Goal: Task Accomplishment & Management: Complete application form

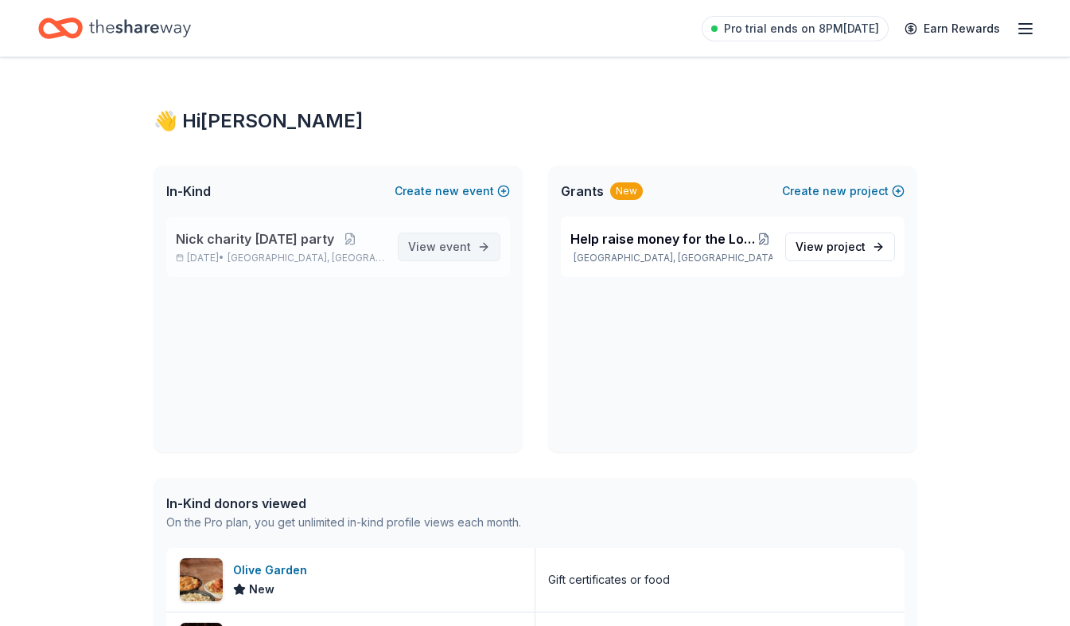
click at [482, 250] on link "View event" at bounding box center [449, 246] width 103 height 29
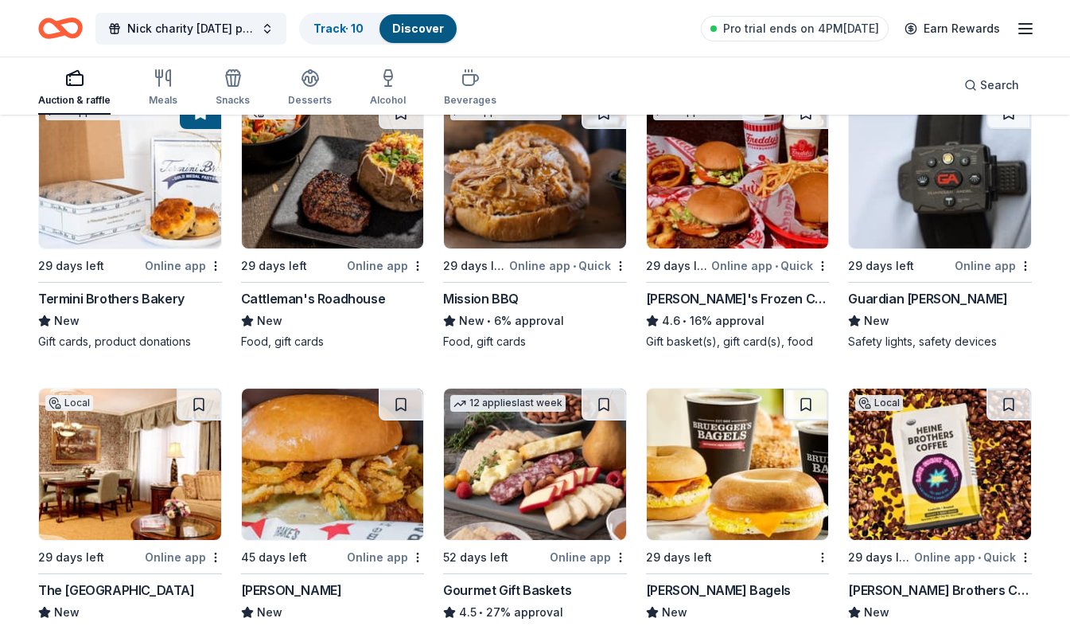
scroll to position [1049, 0]
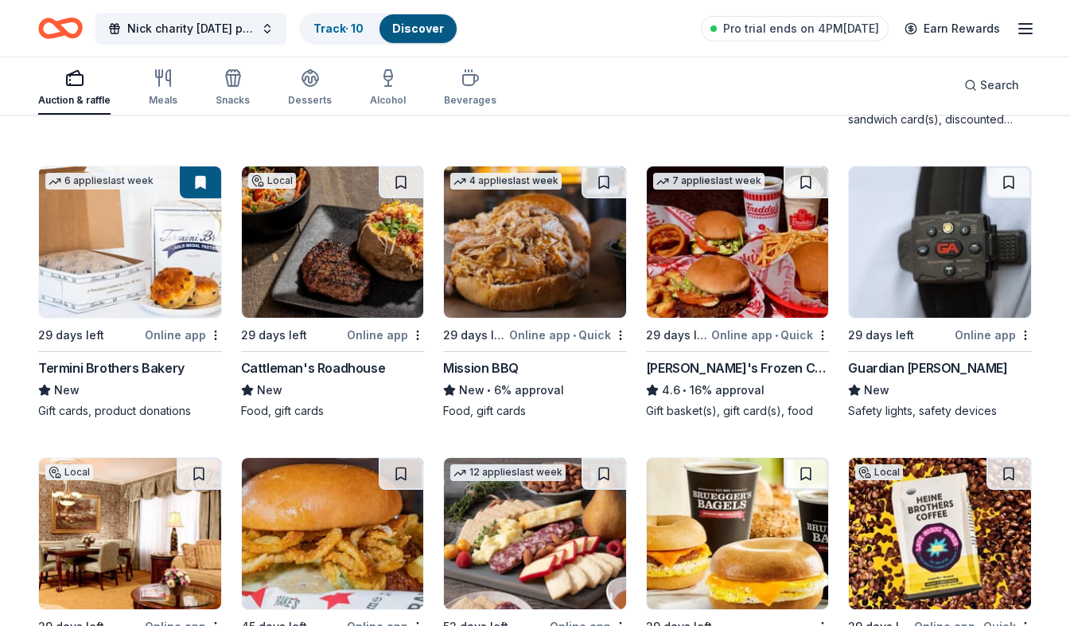
click at [136, 371] on div "Termini Brothers Bakery" at bounding box center [111, 367] width 146 height 19
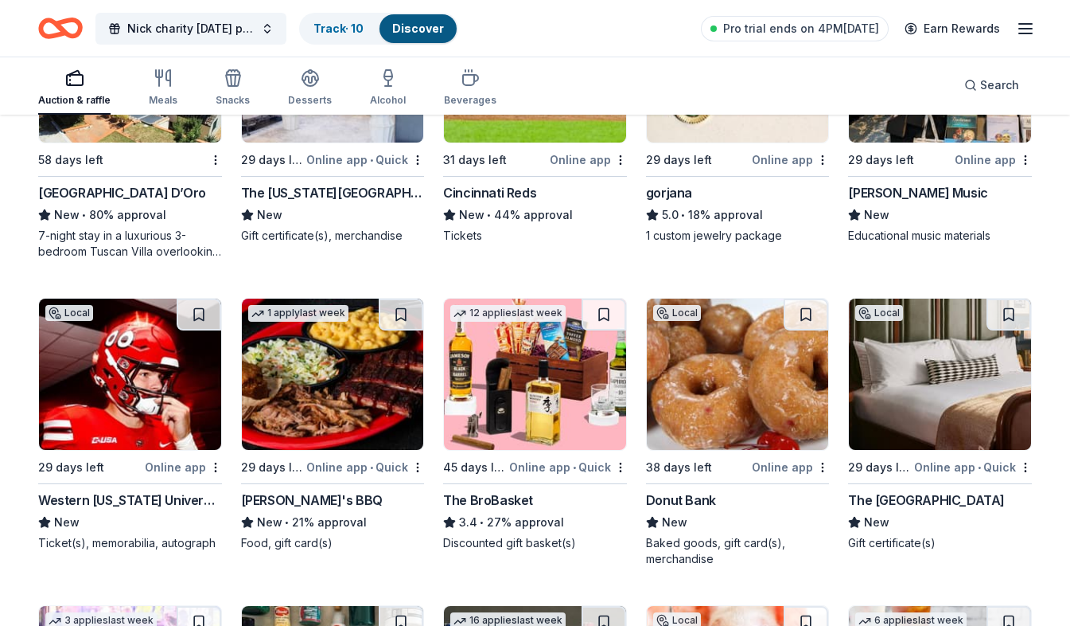
scroll to position [2517, 0]
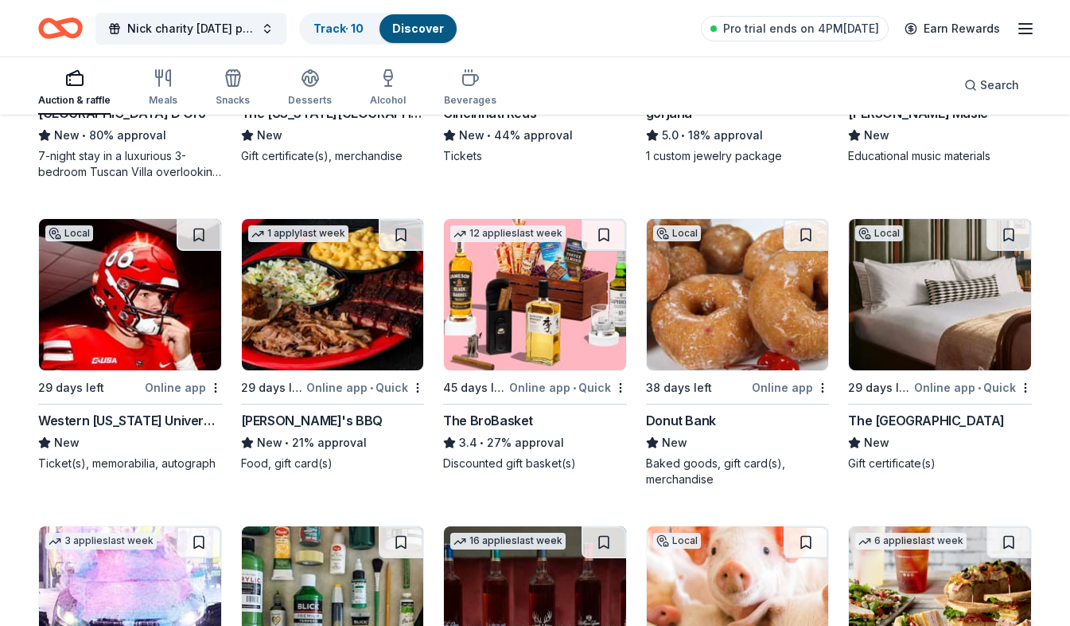
click at [716, 424] on div "Donut Bank" at bounding box center [738, 420] width 184 height 19
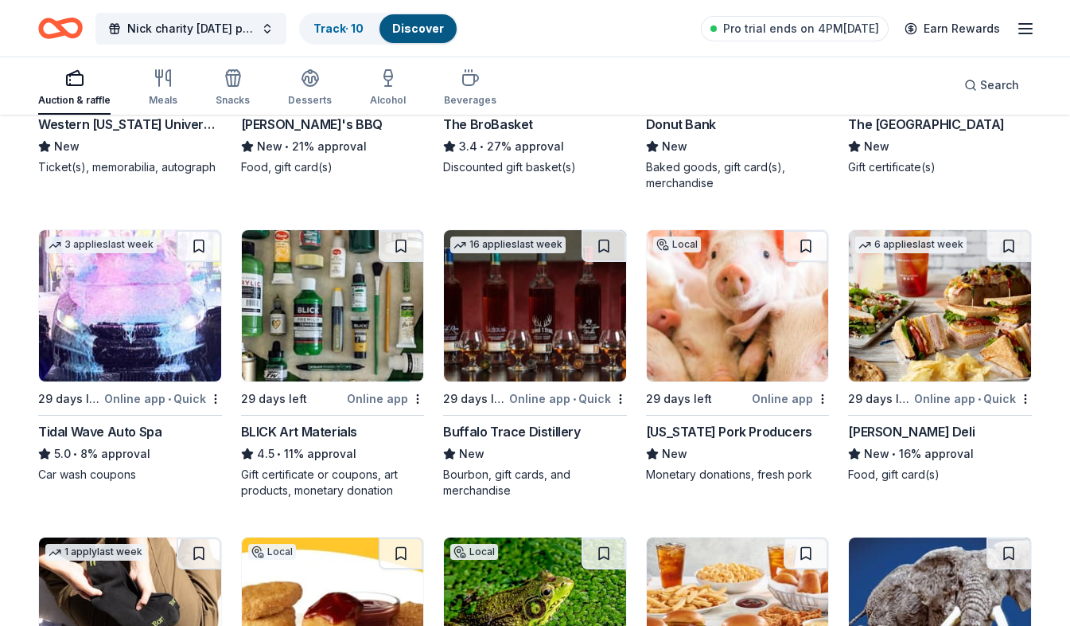
scroll to position [2892, 0]
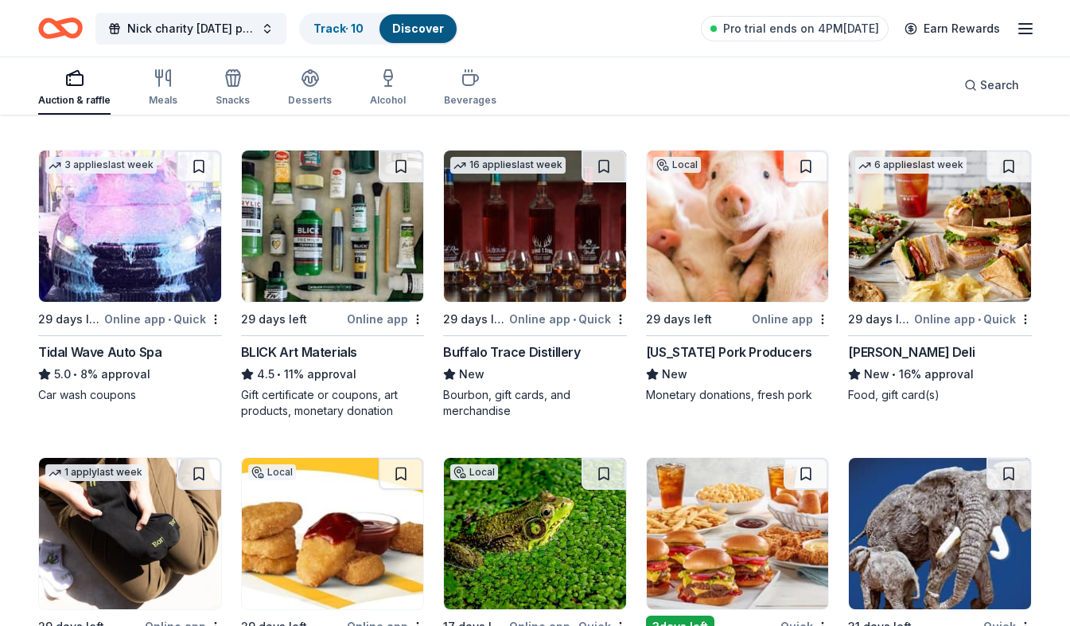
click at [110, 288] on img at bounding box center [130, 225] width 182 height 151
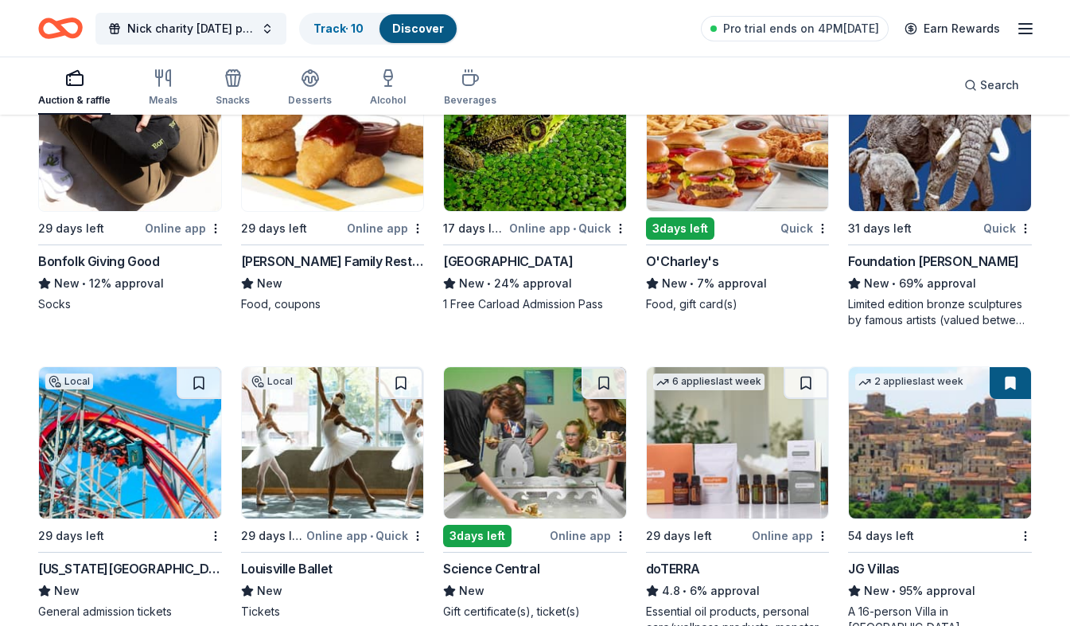
scroll to position [3427, 0]
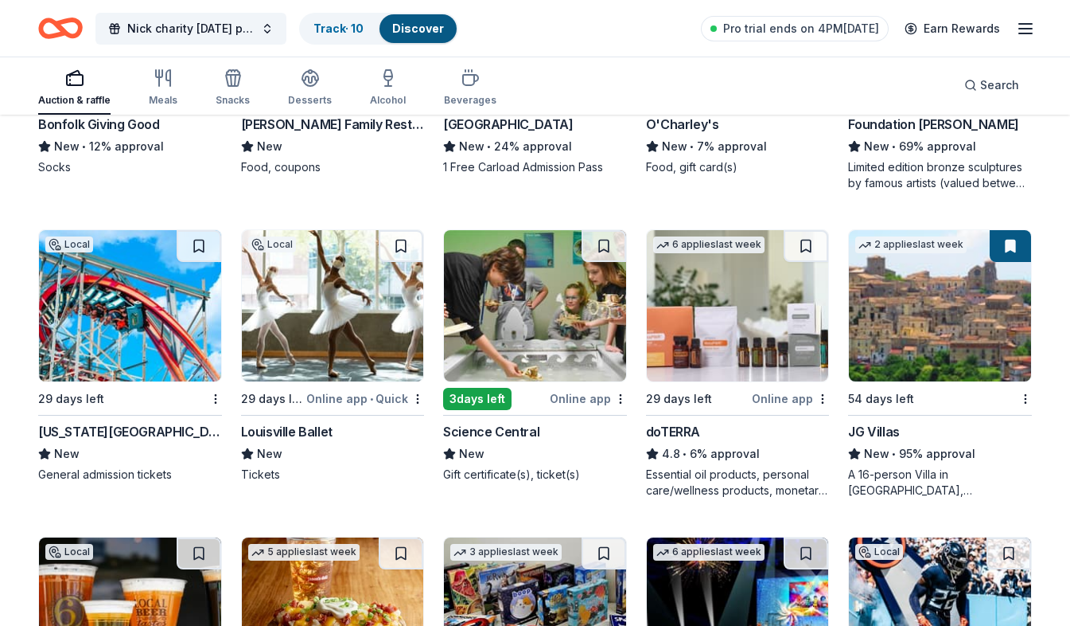
click at [181, 369] on img at bounding box center [130, 305] width 182 height 151
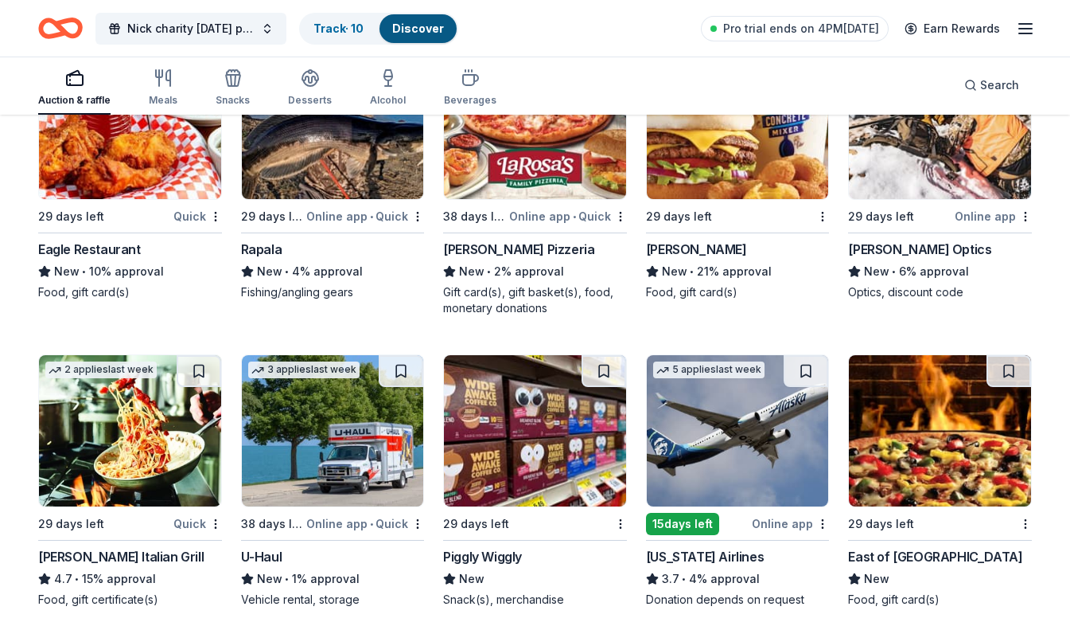
scroll to position [5653, 0]
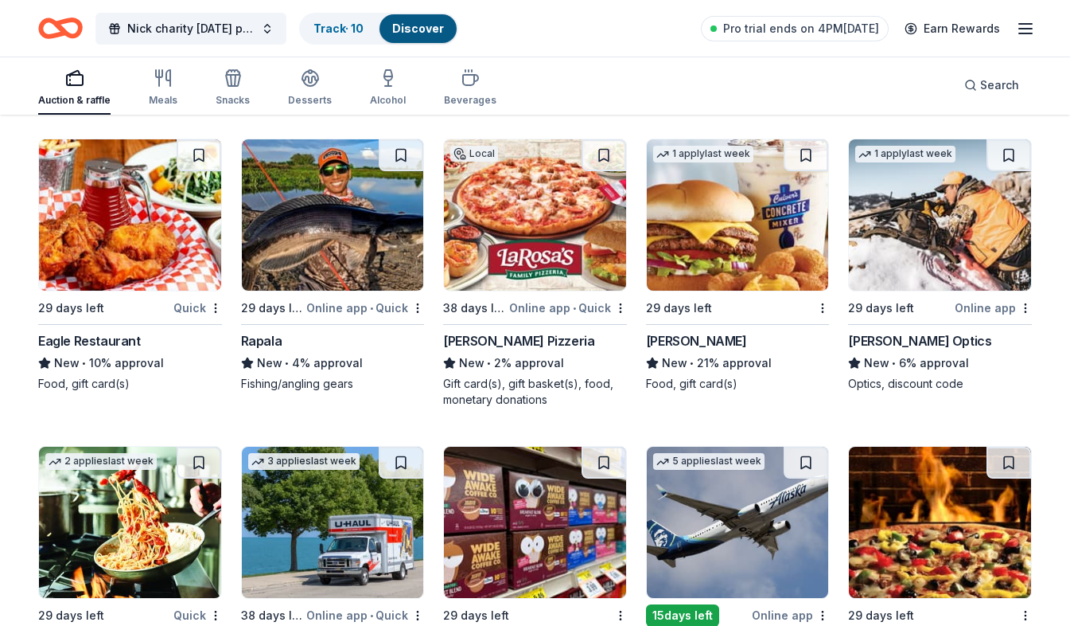
click at [569, 304] on div "Online app • Quick" at bounding box center [568, 308] width 118 height 20
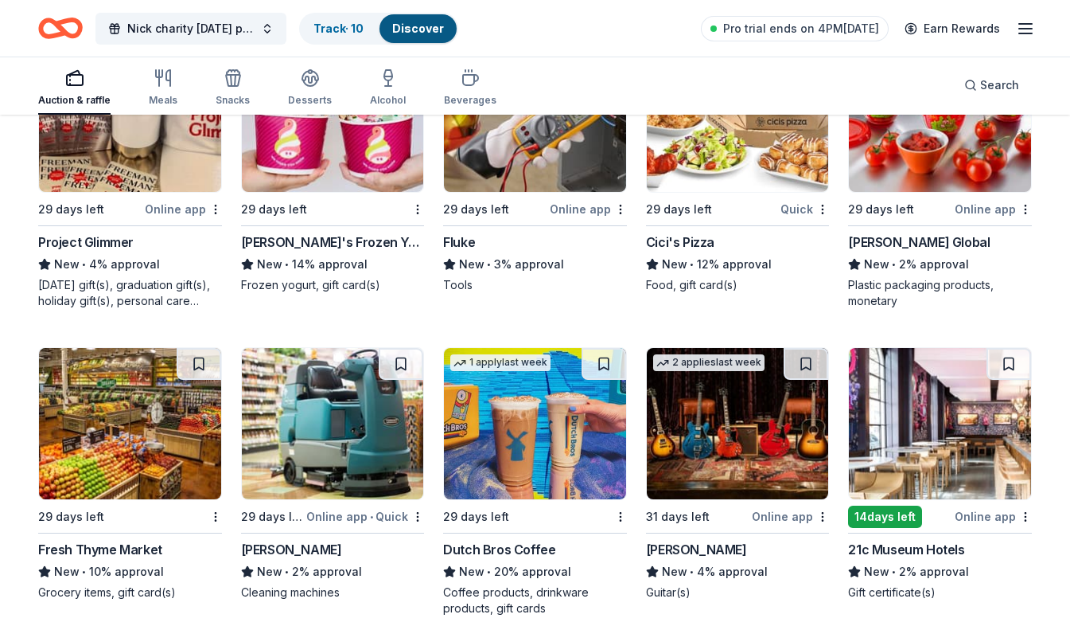
scroll to position [6369, 0]
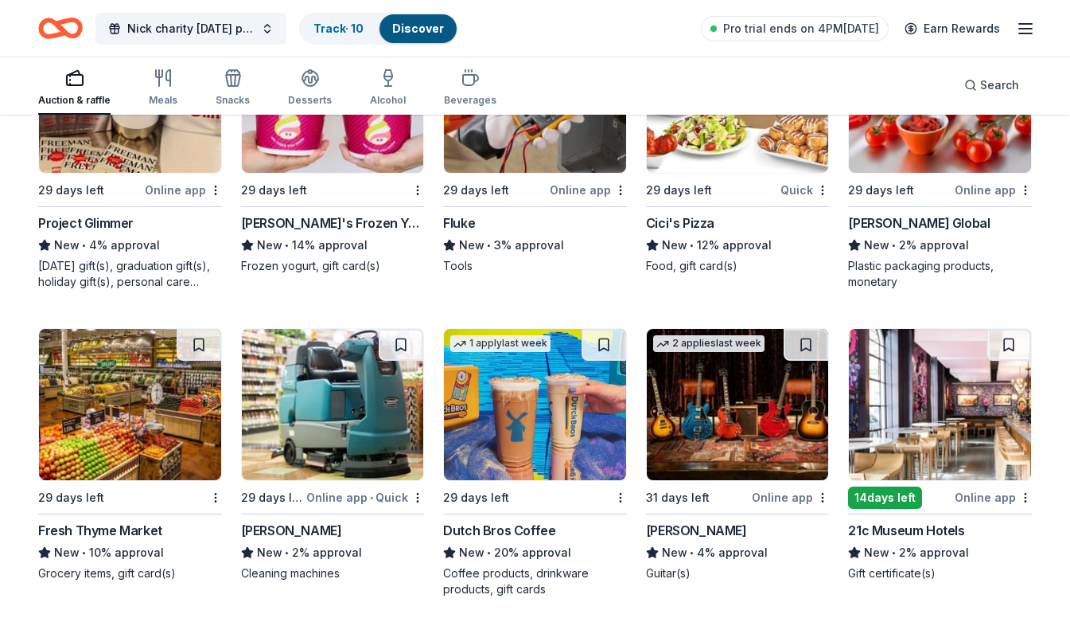
click at [142, 263] on div "Mother's day gift(s), graduation gift(s), holiday gift(s), personal care items,…" at bounding box center [130, 274] width 184 height 32
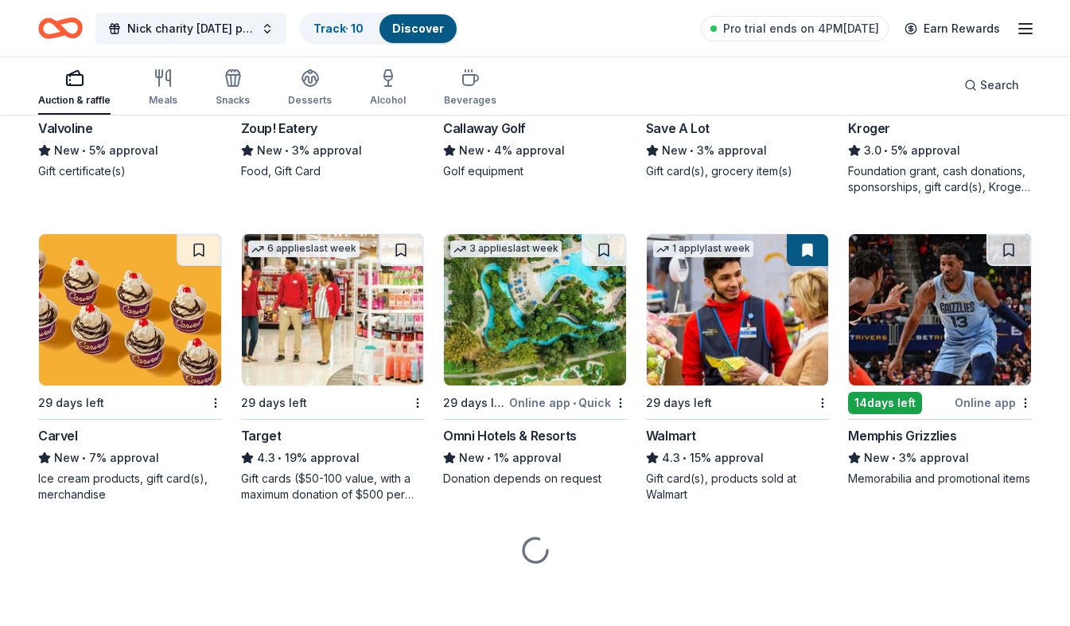
scroll to position [7082, 0]
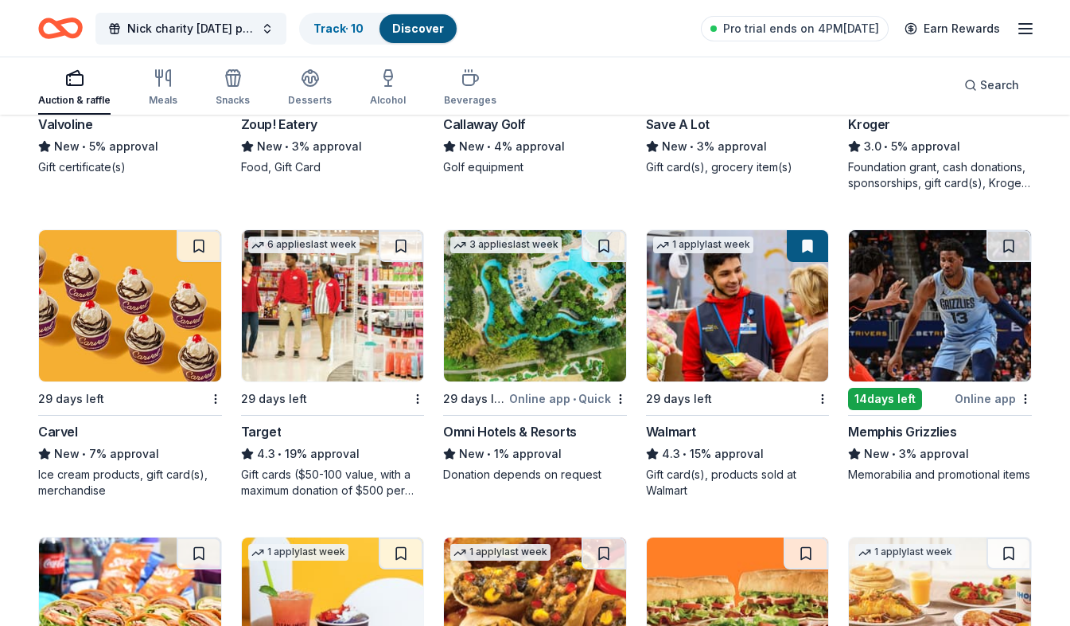
click at [392, 413] on div "6 applies last week 29 days left Target 4.3 • 19% approval Gift cards ($50-100 …" at bounding box center [333, 363] width 184 height 269
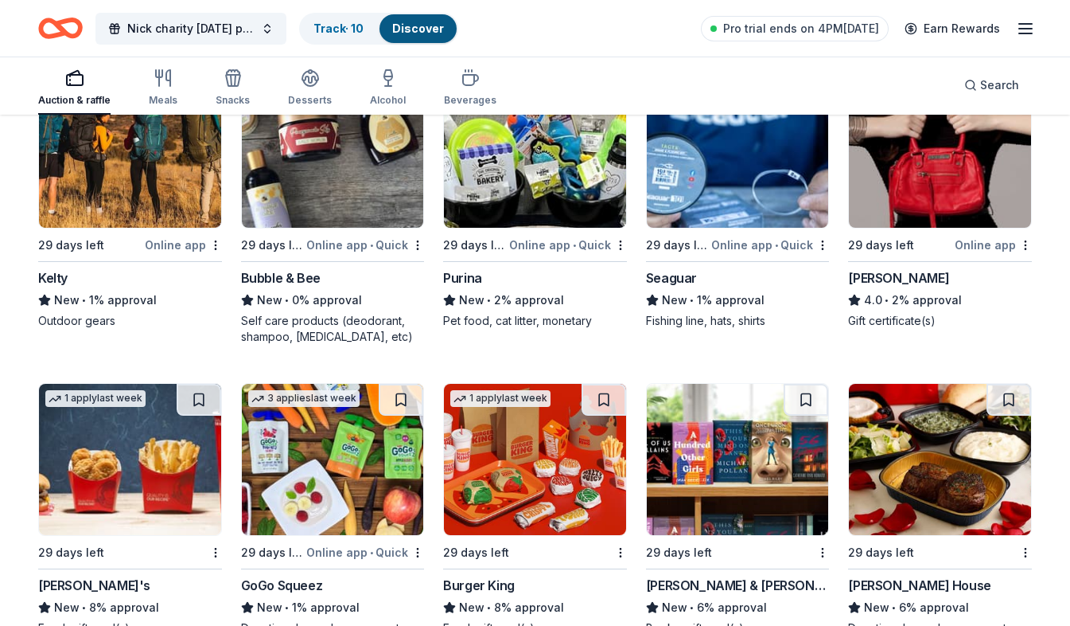
scroll to position [8238, 0]
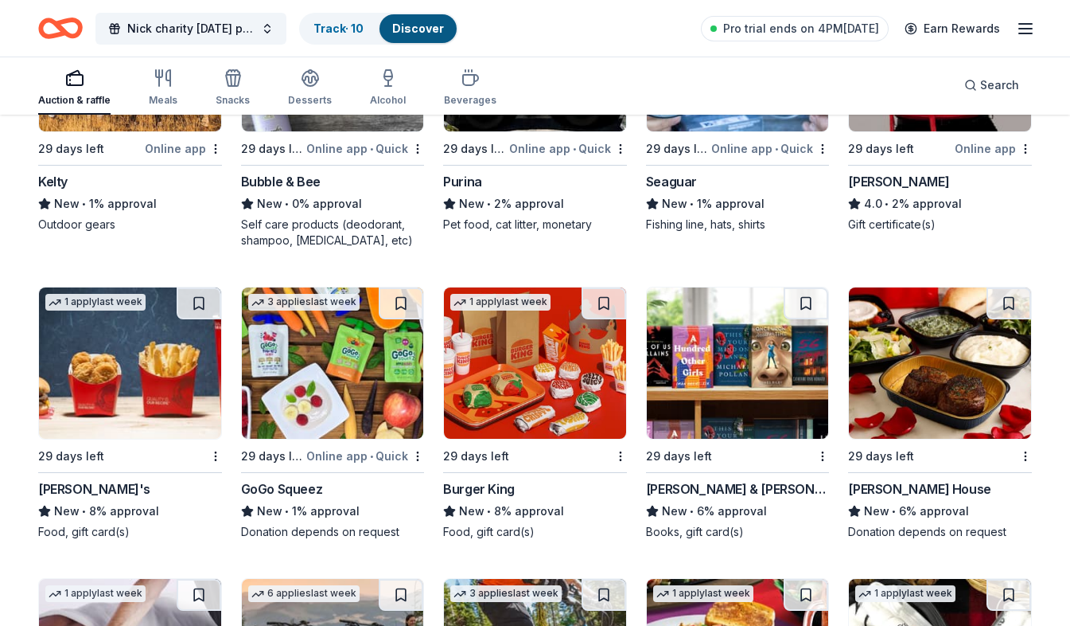
click at [944, 479] on div "[PERSON_NAME] House" at bounding box center [919, 488] width 142 height 19
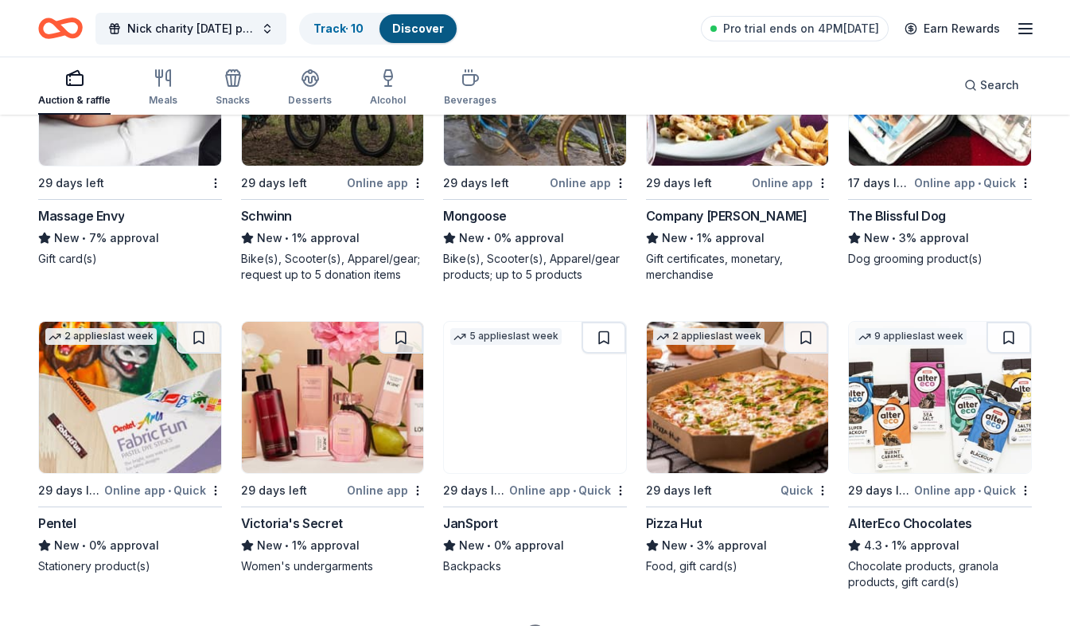
scroll to position [8874, 0]
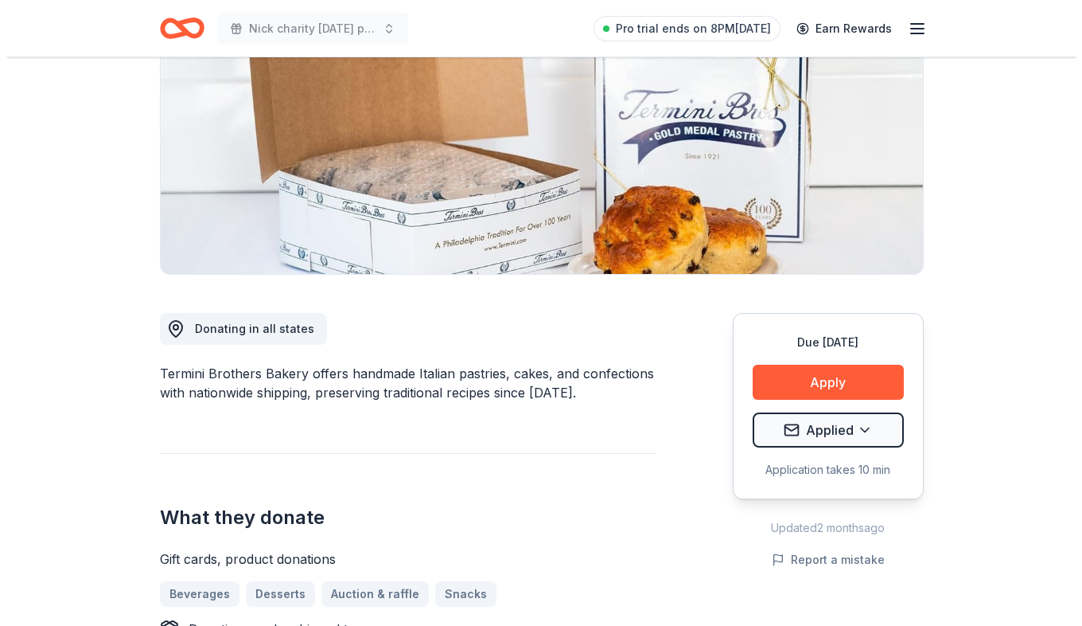
scroll to position [239, 0]
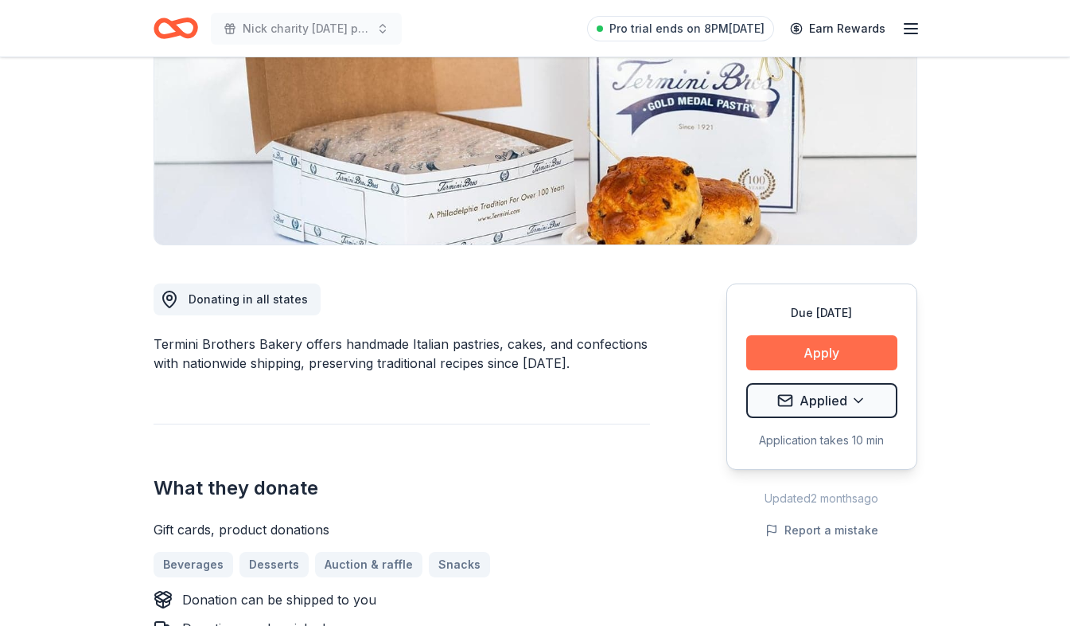
click at [805, 350] on button "Apply" at bounding box center [822, 352] width 151 height 35
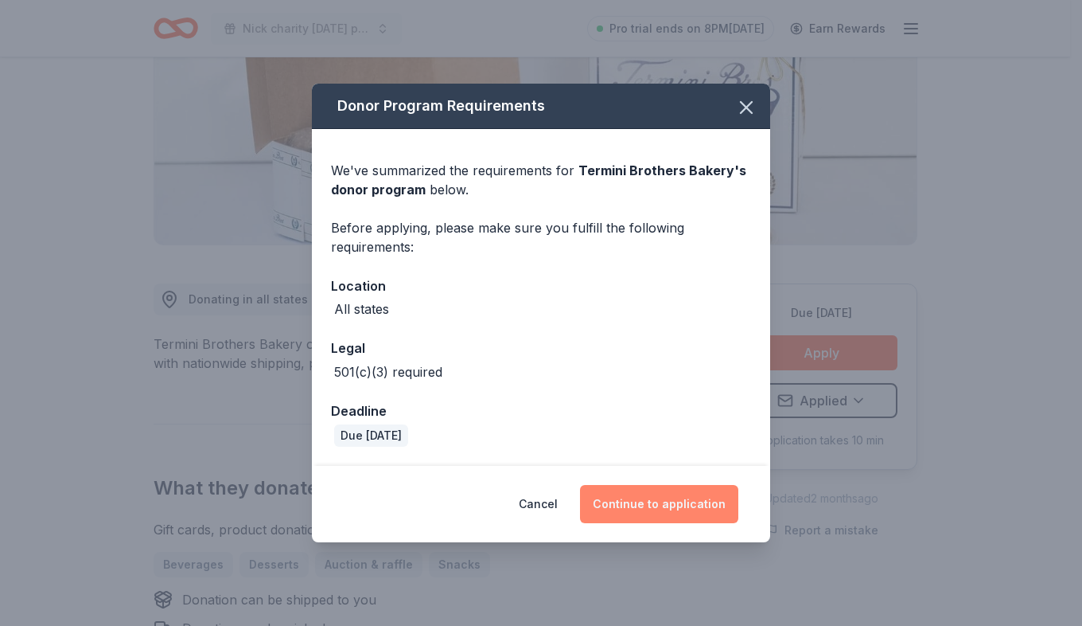
click at [695, 496] on button "Continue to application" at bounding box center [659, 504] width 158 height 38
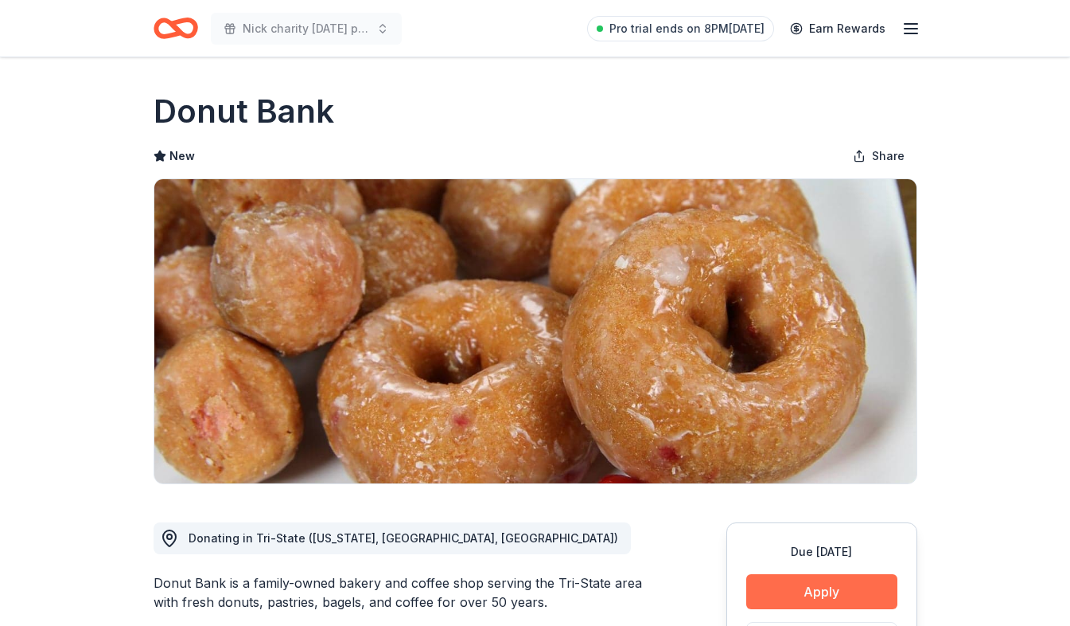
click at [880, 584] on button "Apply" at bounding box center [822, 591] width 151 height 35
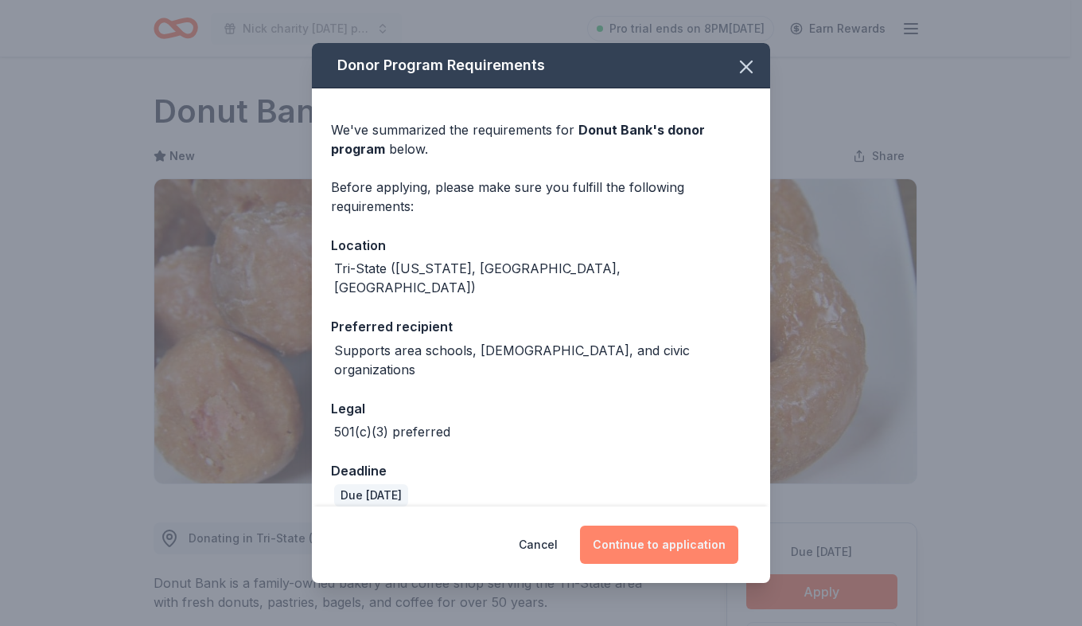
click at [735, 526] on button "Continue to application" at bounding box center [659, 544] width 158 height 38
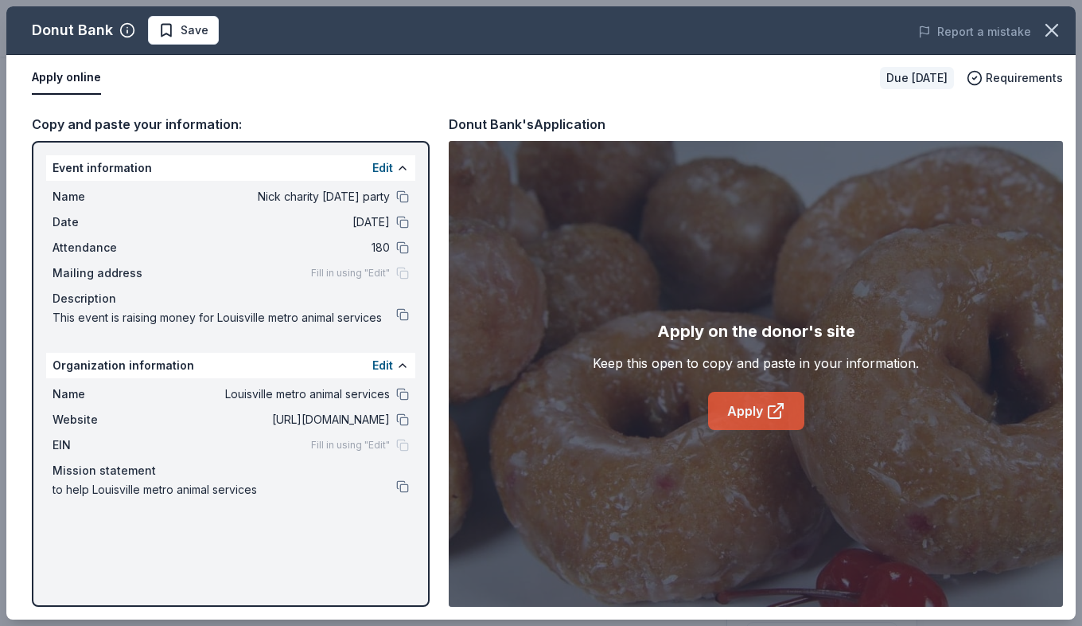
click at [735, 415] on link "Apply" at bounding box center [756, 411] width 96 height 38
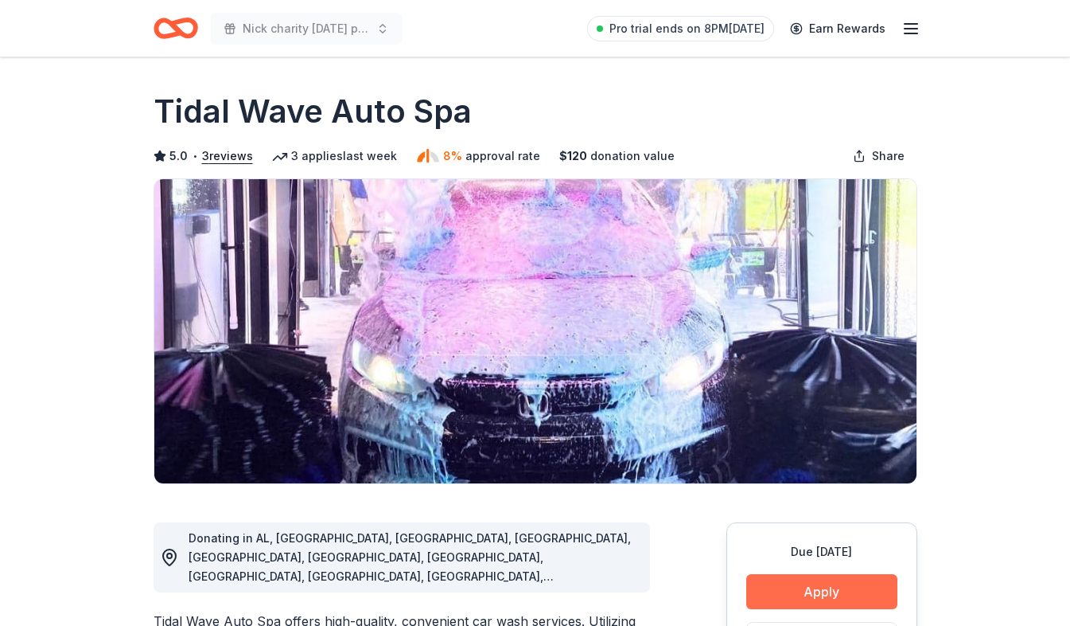
click at [866, 599] on button "Apply" at bounding box center [822, 591] width 151 height 35
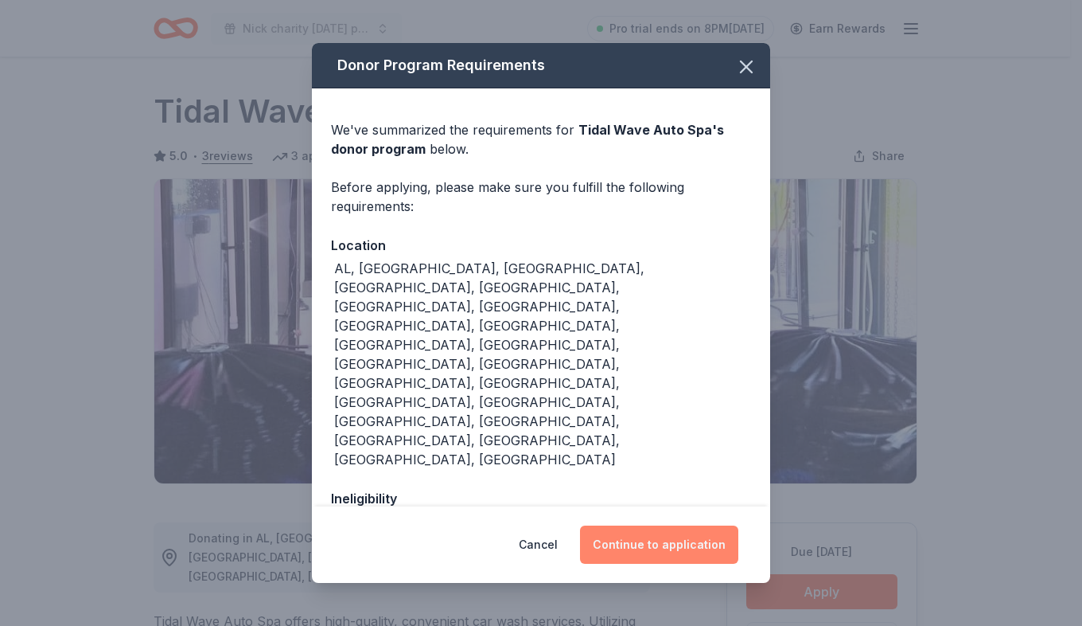
click at [670, 542] on button "Continue to application" at bounding box center [659, 544] width 158 height 38
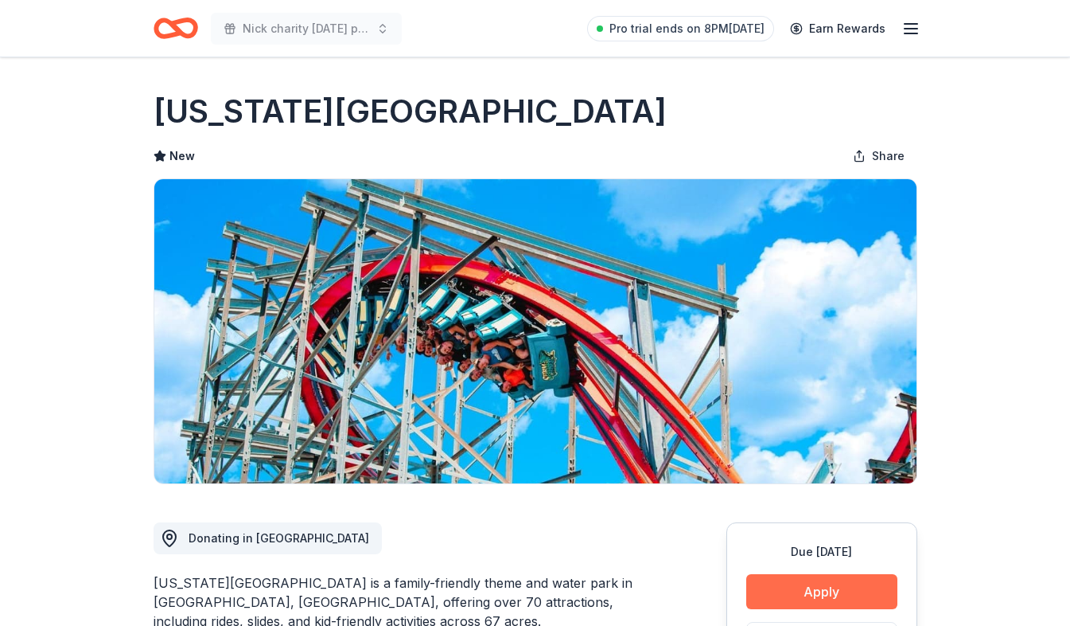
click at [794, 588] on button "Apply" at bounding box center [822, 591] width 151 height 35
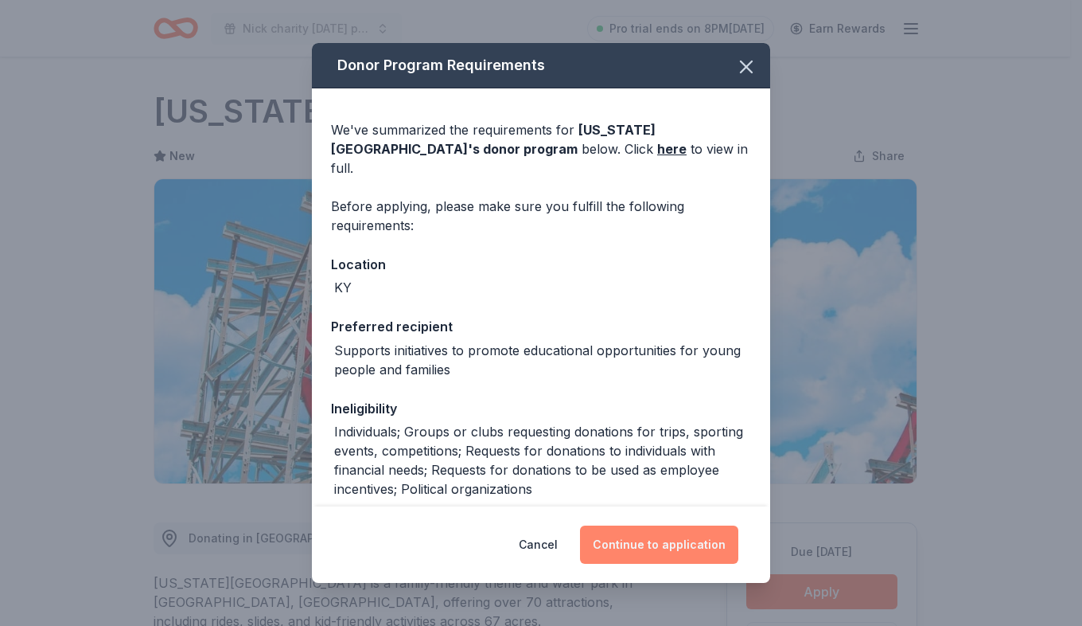
click at [709, 538] on button "Continue to application" at bounding box center [659, 544] width 158 height 38
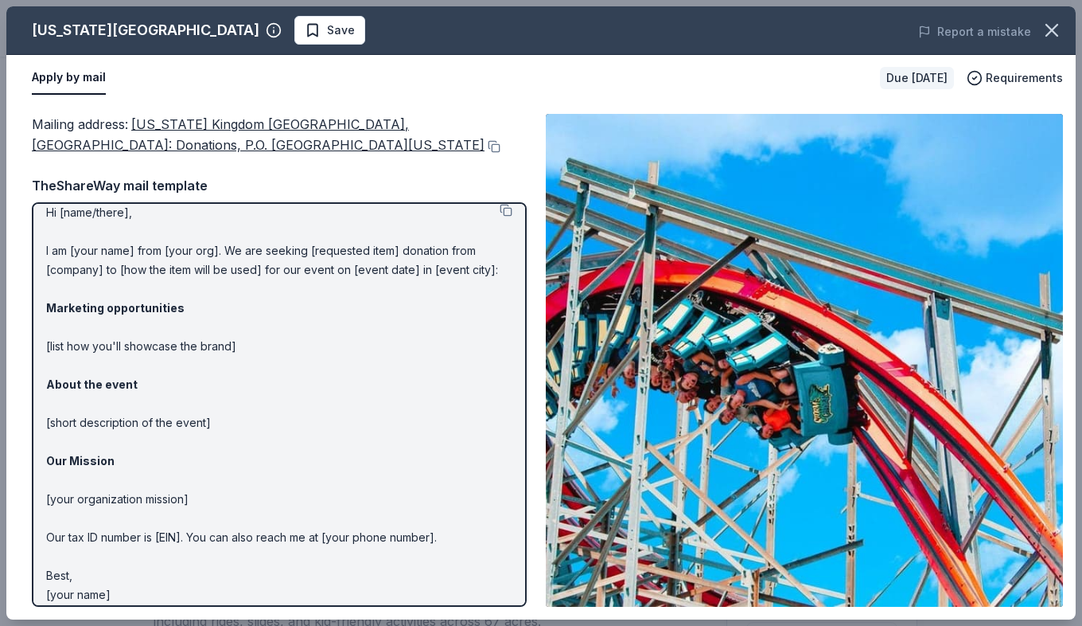
scroll to position [25, 0]
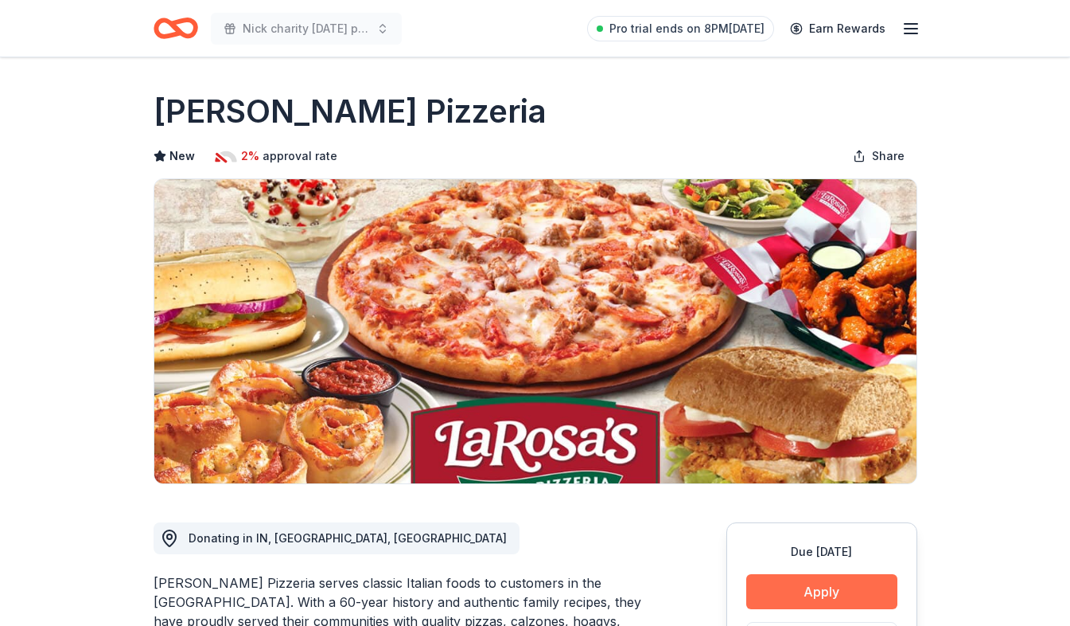
click at [857, 581] on button "Apply" at bounding box center [822, 591] width 151 height 35
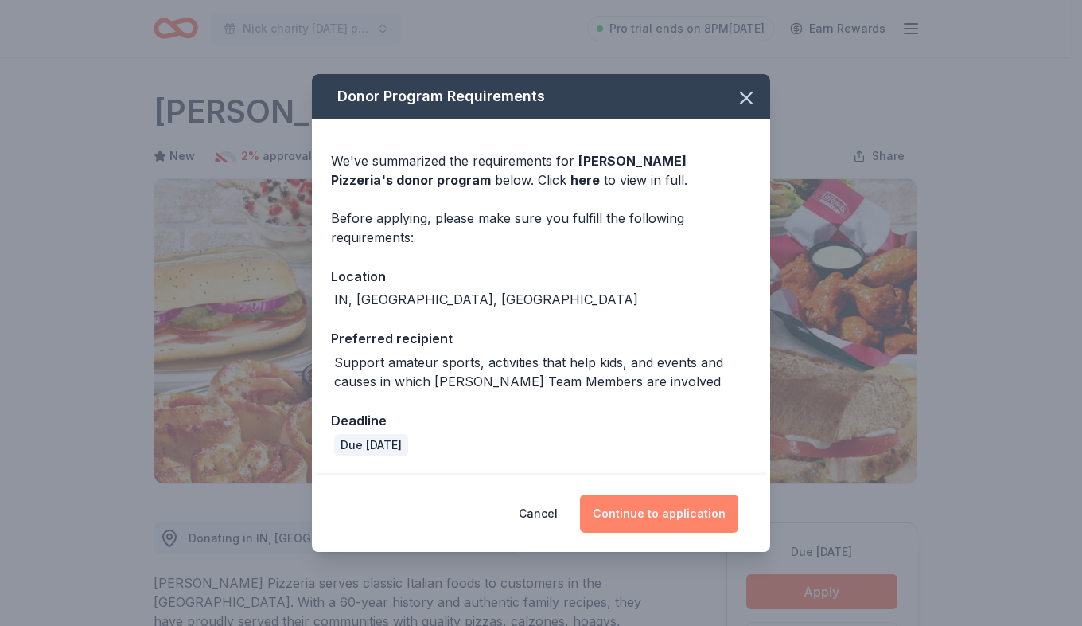
click at [691, 511] on button "Continue to application" at bounding box center [659, 513] width 158 height 38
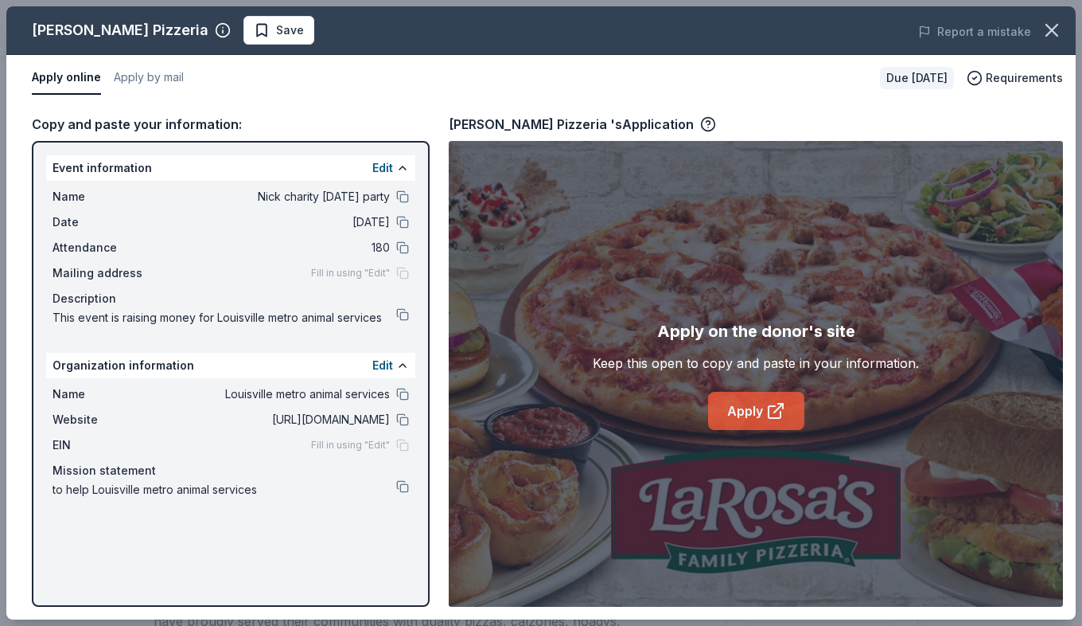
click at [770, 407] on icon at bounding box center [775, 410] width 19 height 19
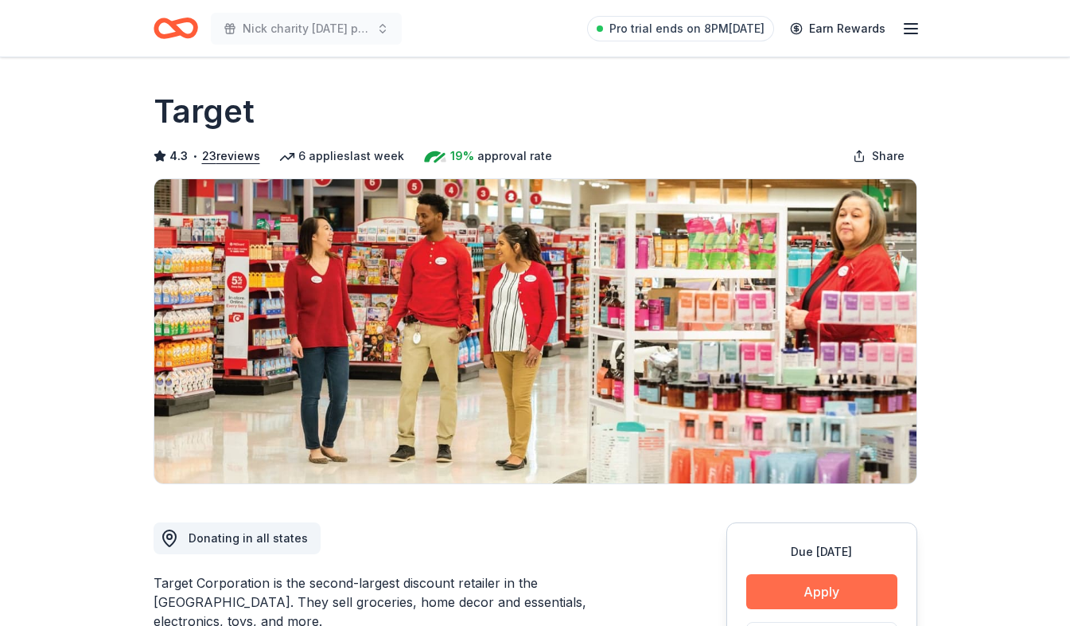
drag, startPoint x: 801, startPoint y: 571, endPoint x: 801, endPoint y: 596, distance: 24.7
click at [801, 595] on button "Apply" at bounding box center [822, 591] width 151 height 35
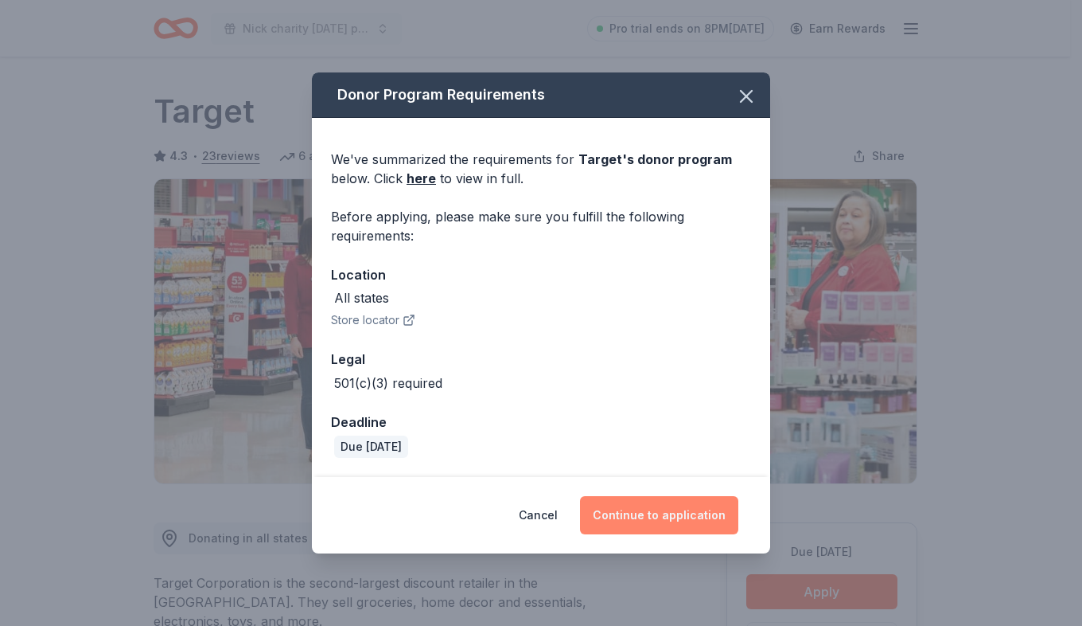
click at [708, 504] on button "Continue to application" at bounding box center [659, 515] width 158 height 38
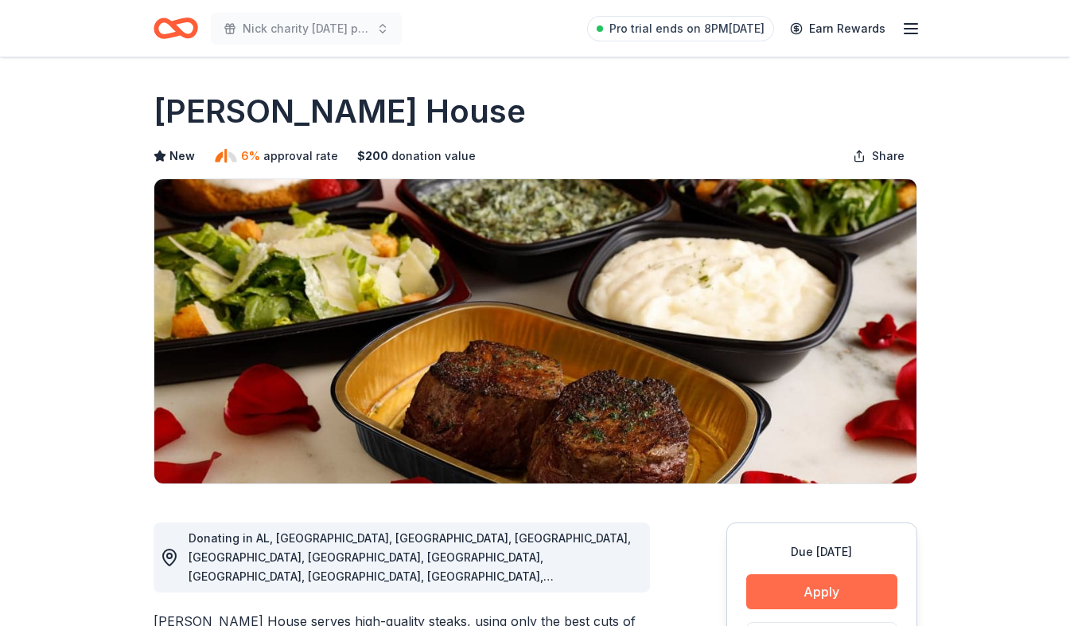
click at [804, 579] on button "Apply" at bounding box center [822, 591] width 151 height 35
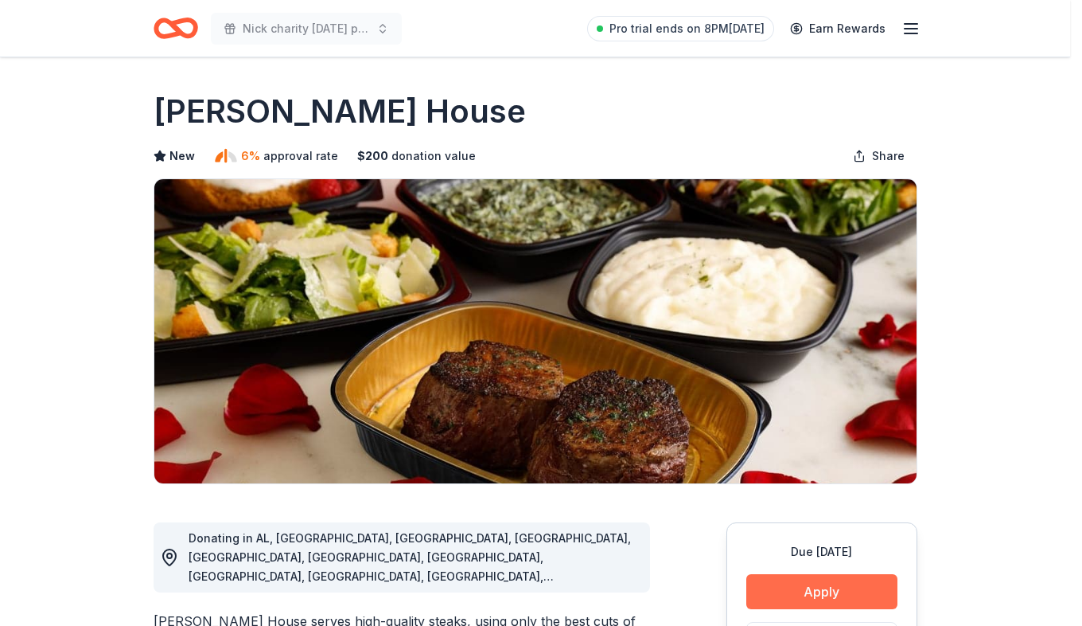
click at [804, 579] on div "Donor Program Requirements We've summarized the requirements for [PERSON_NAME] …" at bounding box center [541, 313] width 1082 height 626
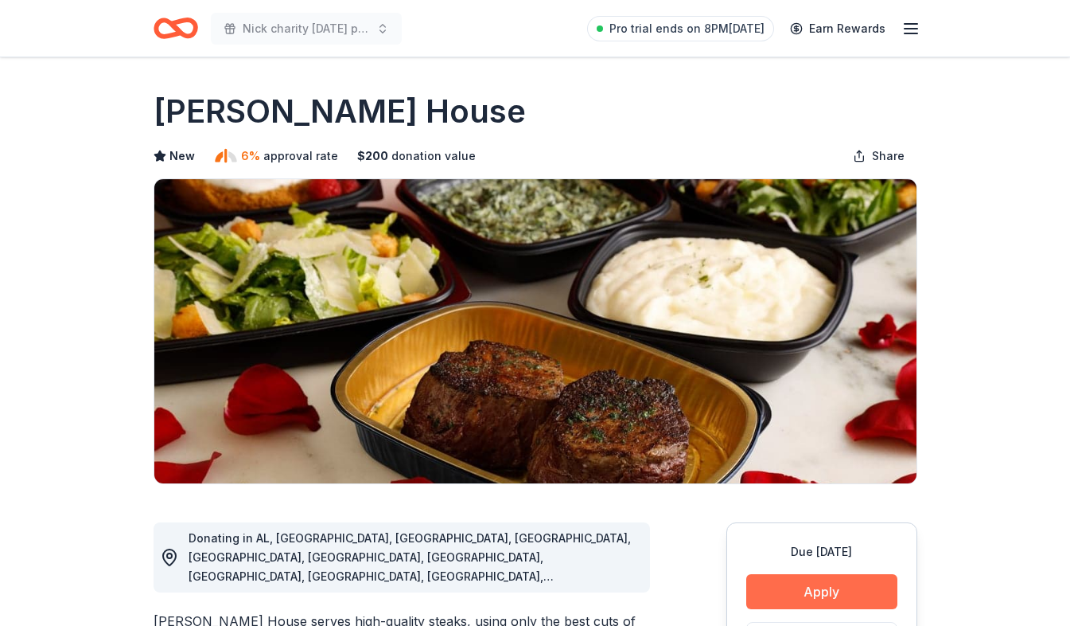
drag, startPoint x: 804, startPoint y: 579, endPoint x: 782, endPoint y: 587, distance: 23.9
click at [782, 587] on button "Apply" at bounding box center [822, 591] width 151 height 35
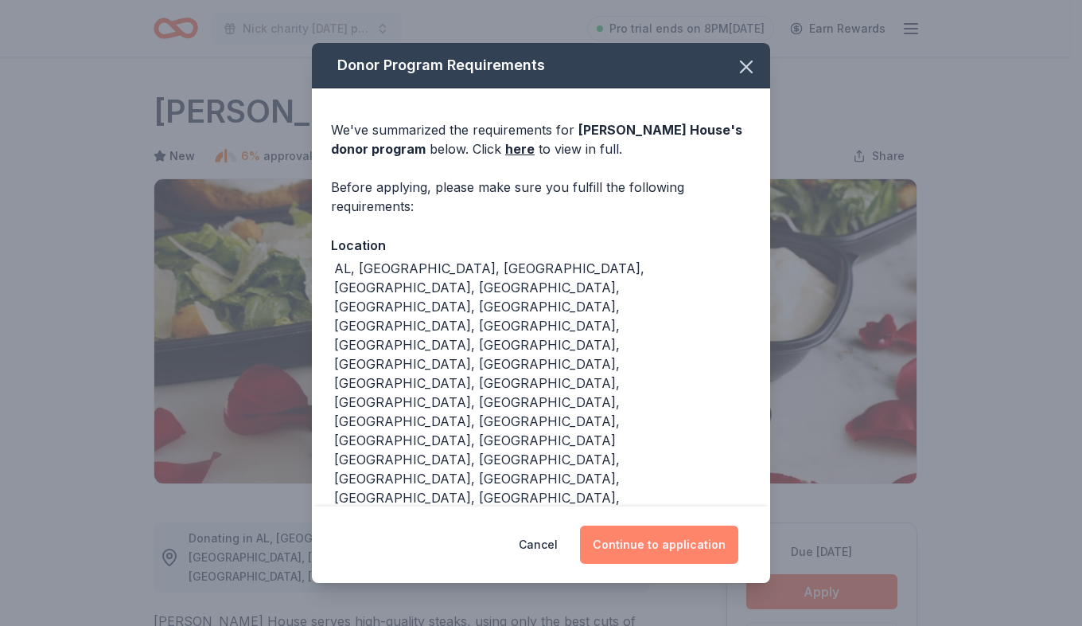
click at [719, 525] on button "Continue to application" at bounding box center [659, 544] width 158 height 38
